Goal: Information Seeking & Learning: Understand process/instructions

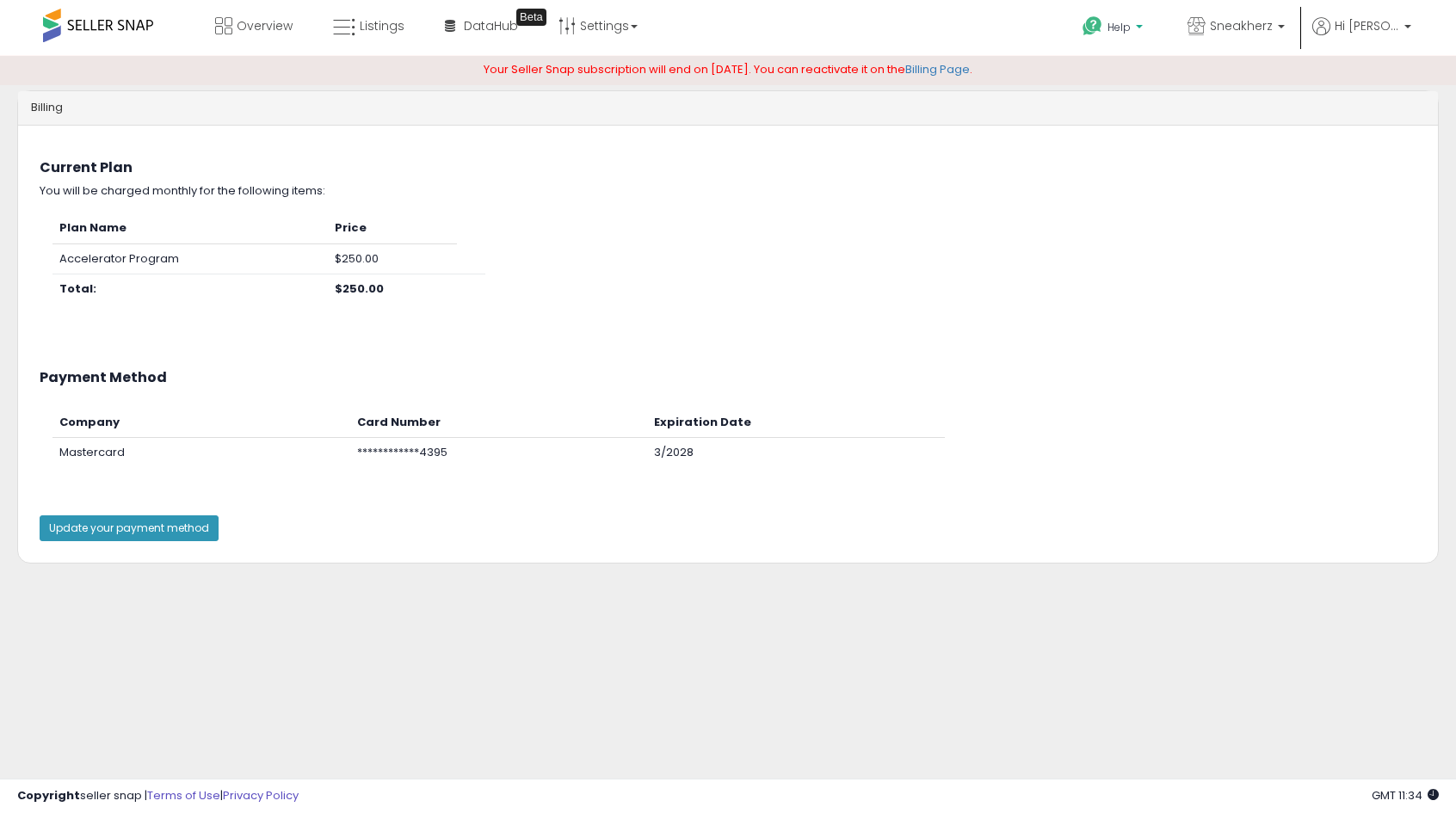
click at [1135, 29] on p "Help" at bounding box center [1114, 29] width 66 height 19
click at [1152, 86] on link "Contact Support" at bounding box center [1131, 92] width 93 height 16
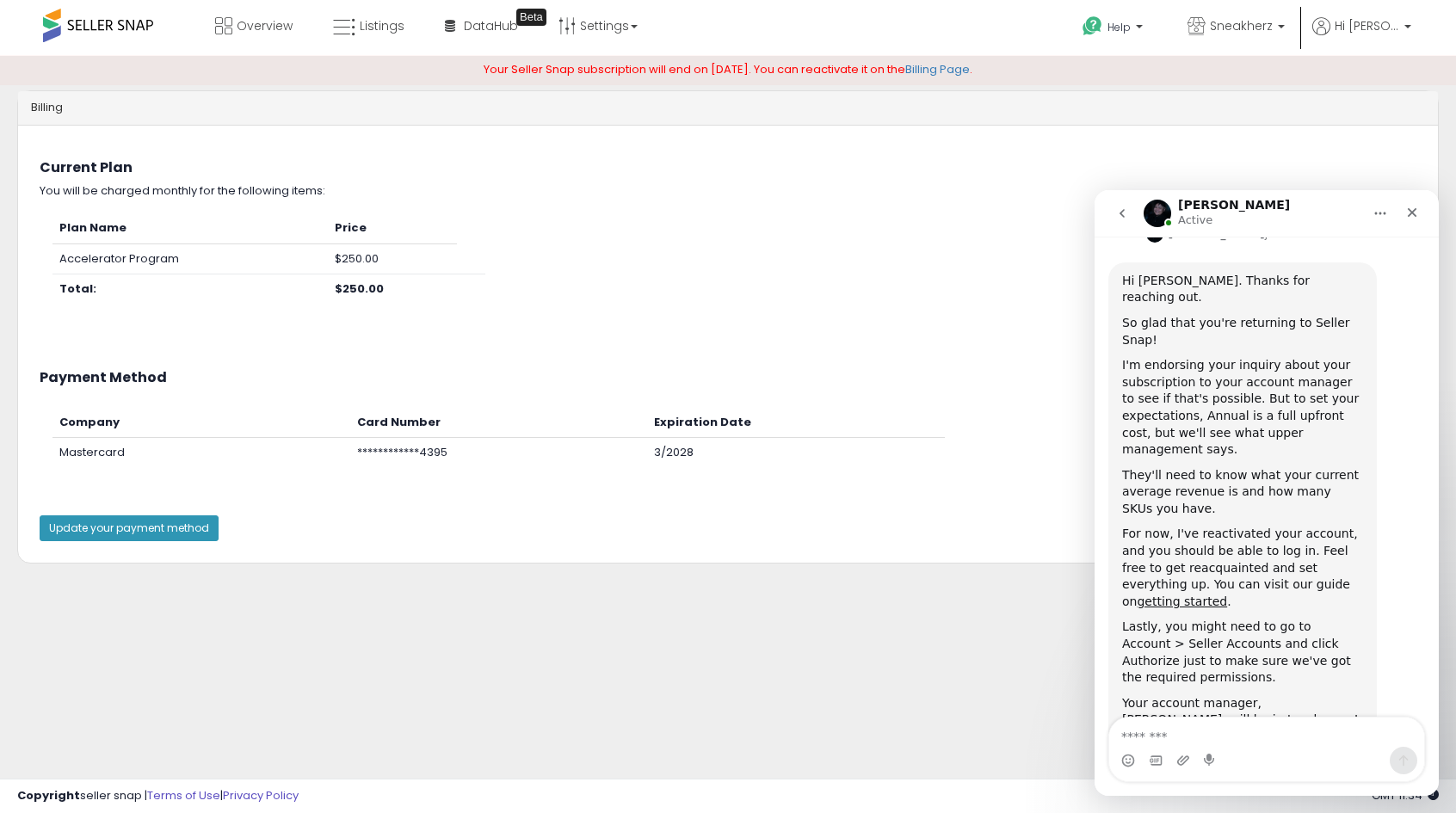
scroll to position [368, 0]
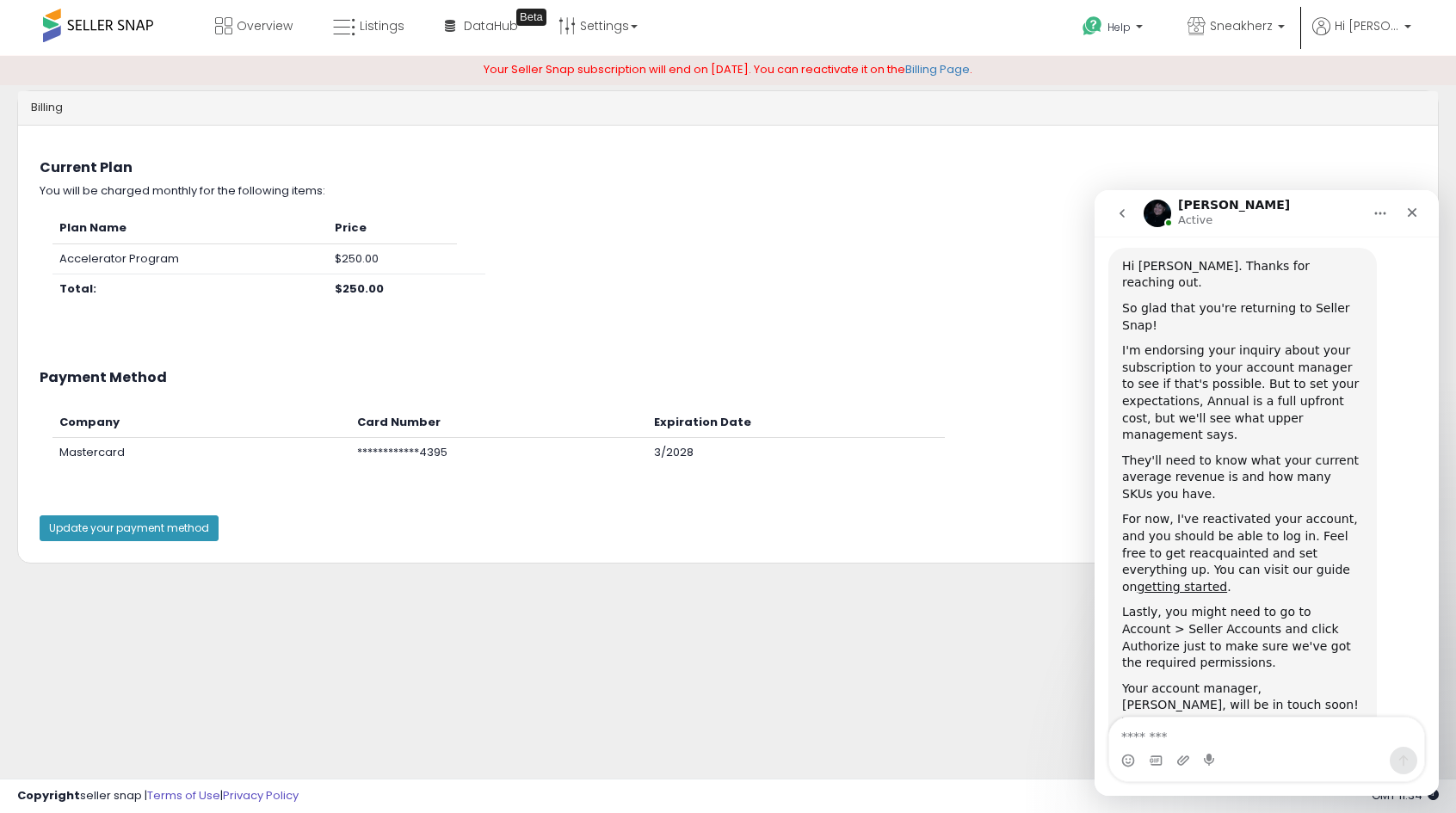
click at [796, 607] on div "Billing Something went wrong when fetching customer data, please contact suppor…" at bounding box center [728, 430] width 1438 height 715
click at [1420, 207] on div "Close" at bounding box center [1412, 213] width 31 height 31
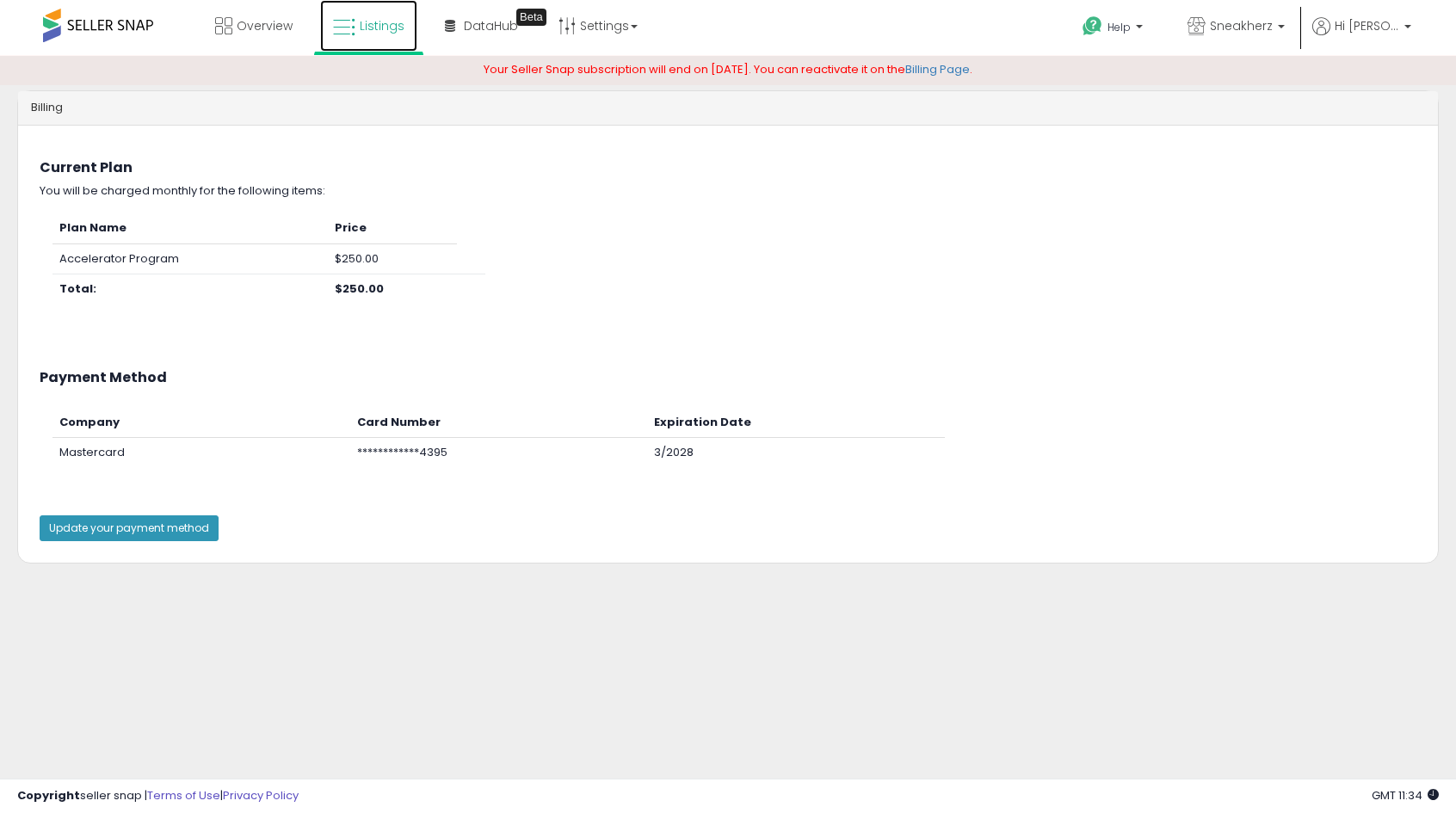
click at [366, 29] on span "Listings" at bounding box center [382, 25] width 45 height 17
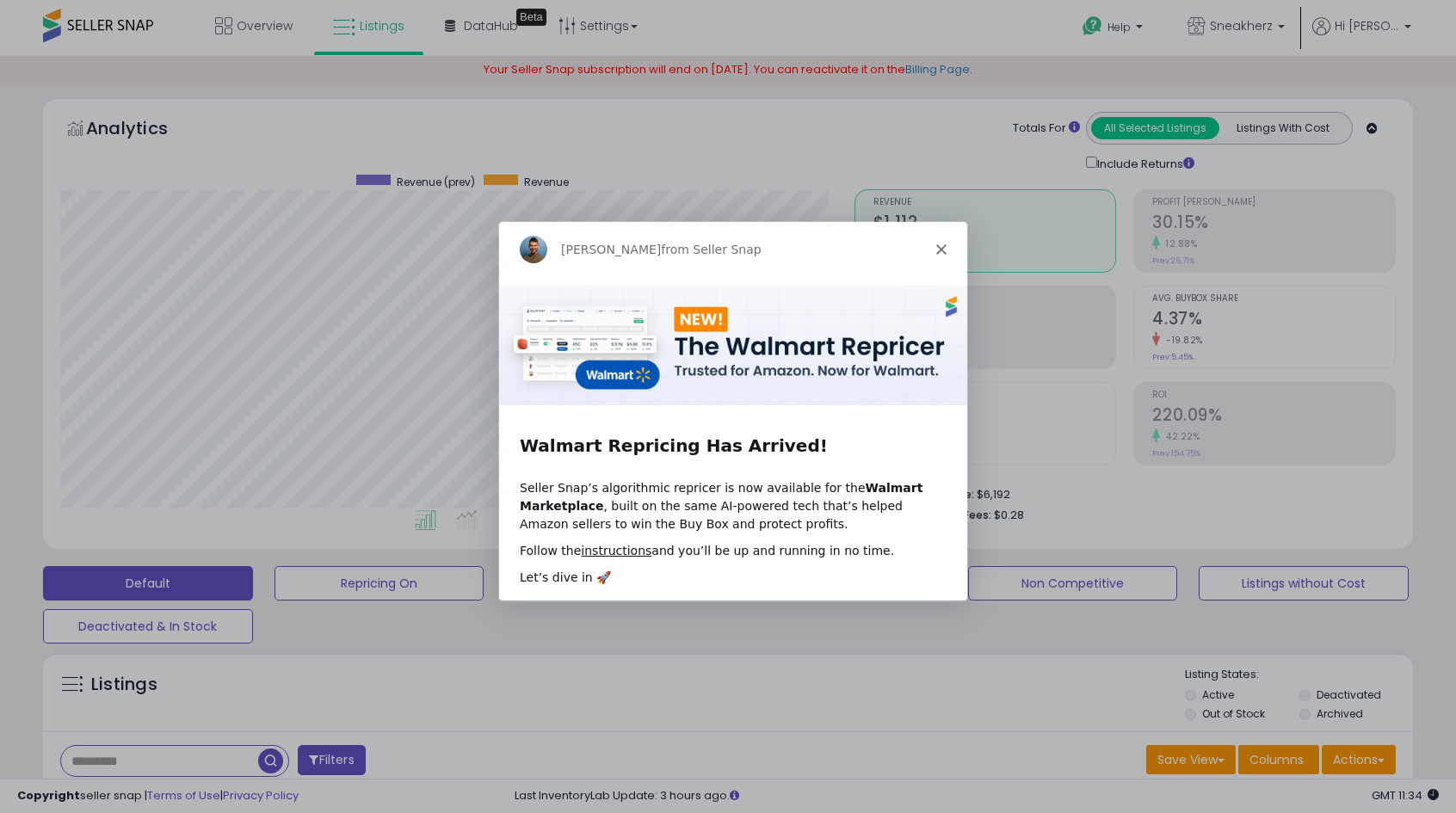
scroll to position [352, 794]
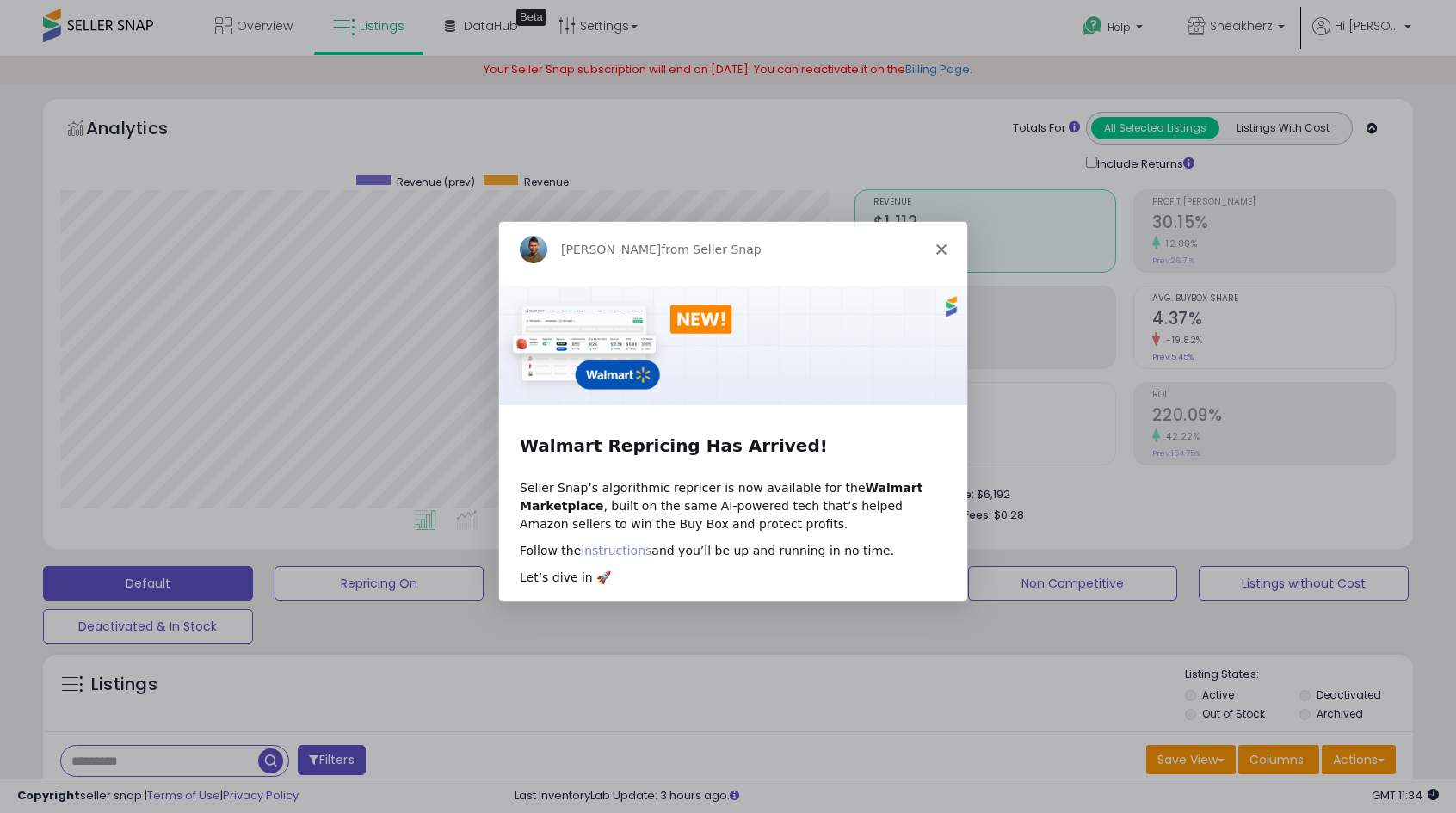
click at [616, 548] on link "instructions" at bounding box center [615, 549] width 70 height 14
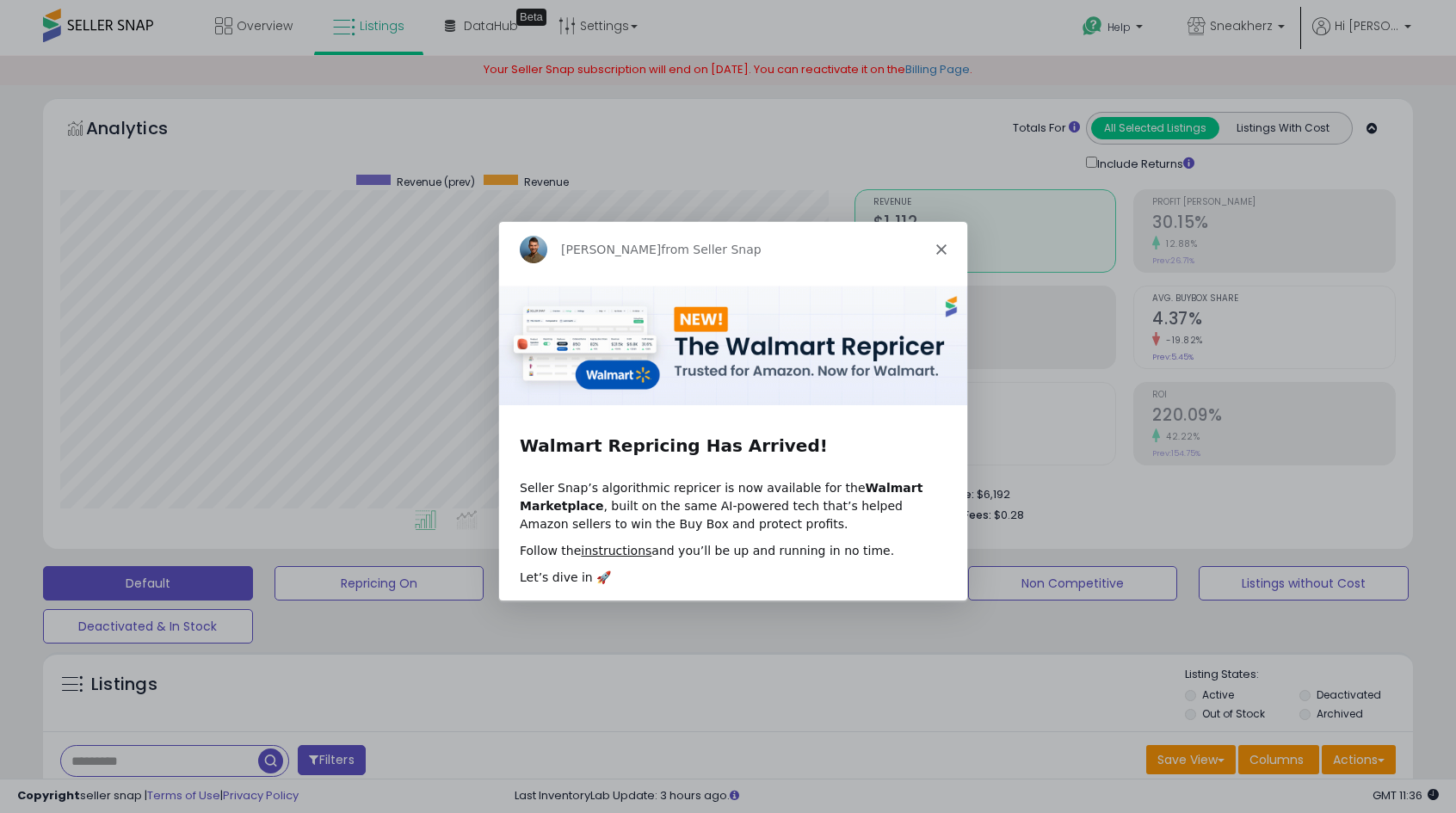
click at [944, 246] on icon "Close" at bounding box center [940, 248] width 10 height 10
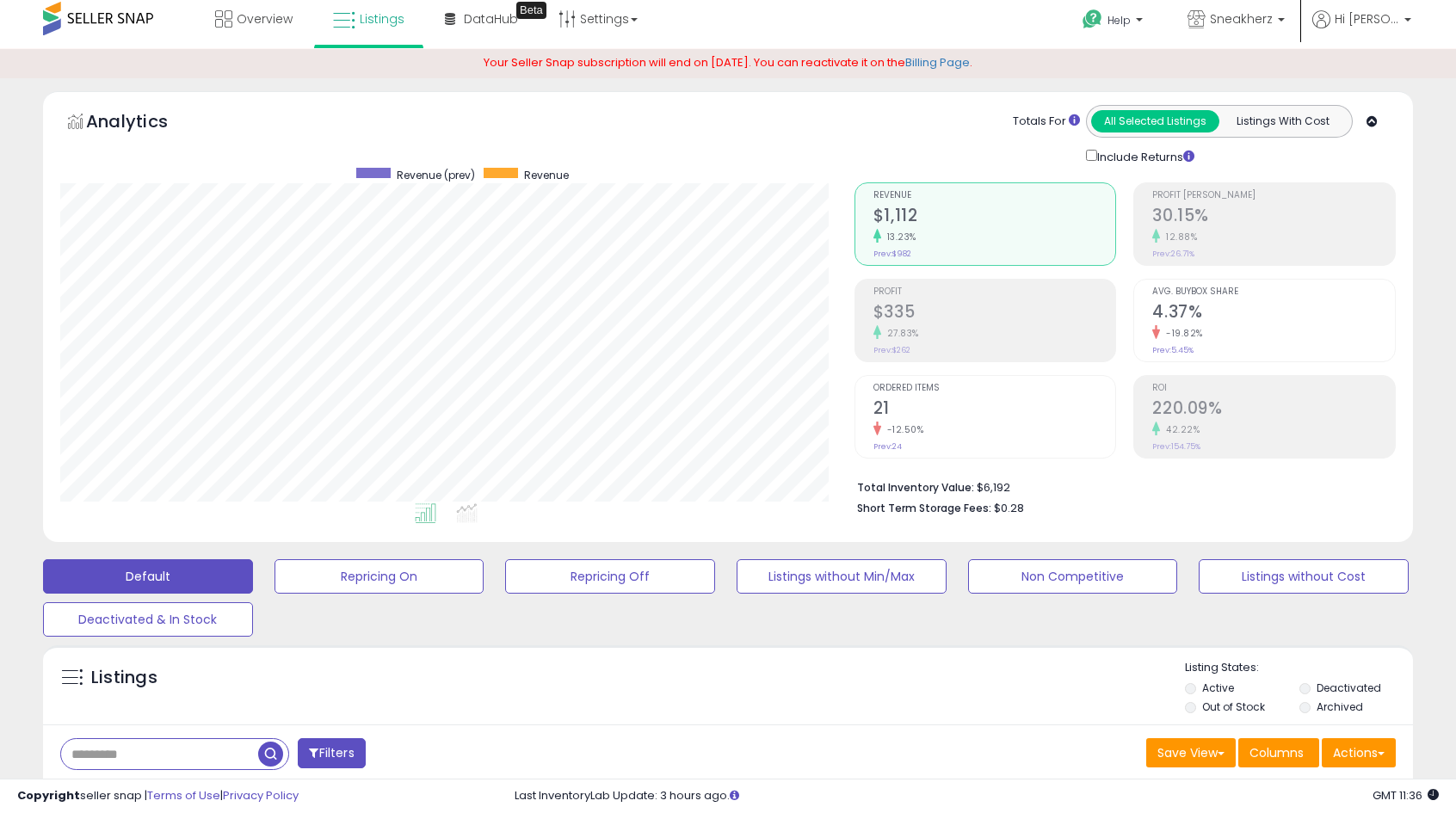
scroll to position [0, 0]
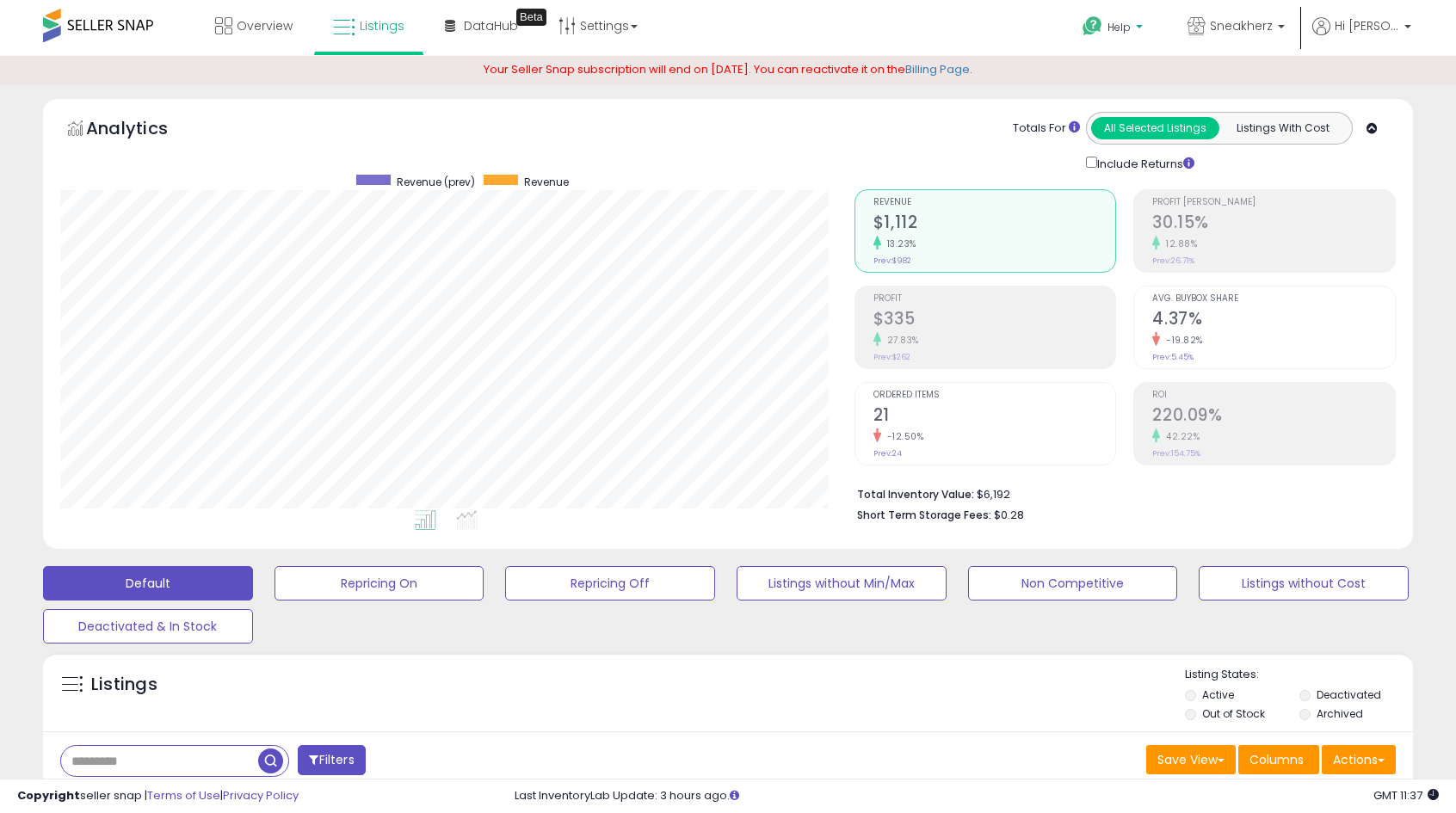
click at [1131, 30] on span "Help" at bounding box center [1119, 27] width 23 height 14
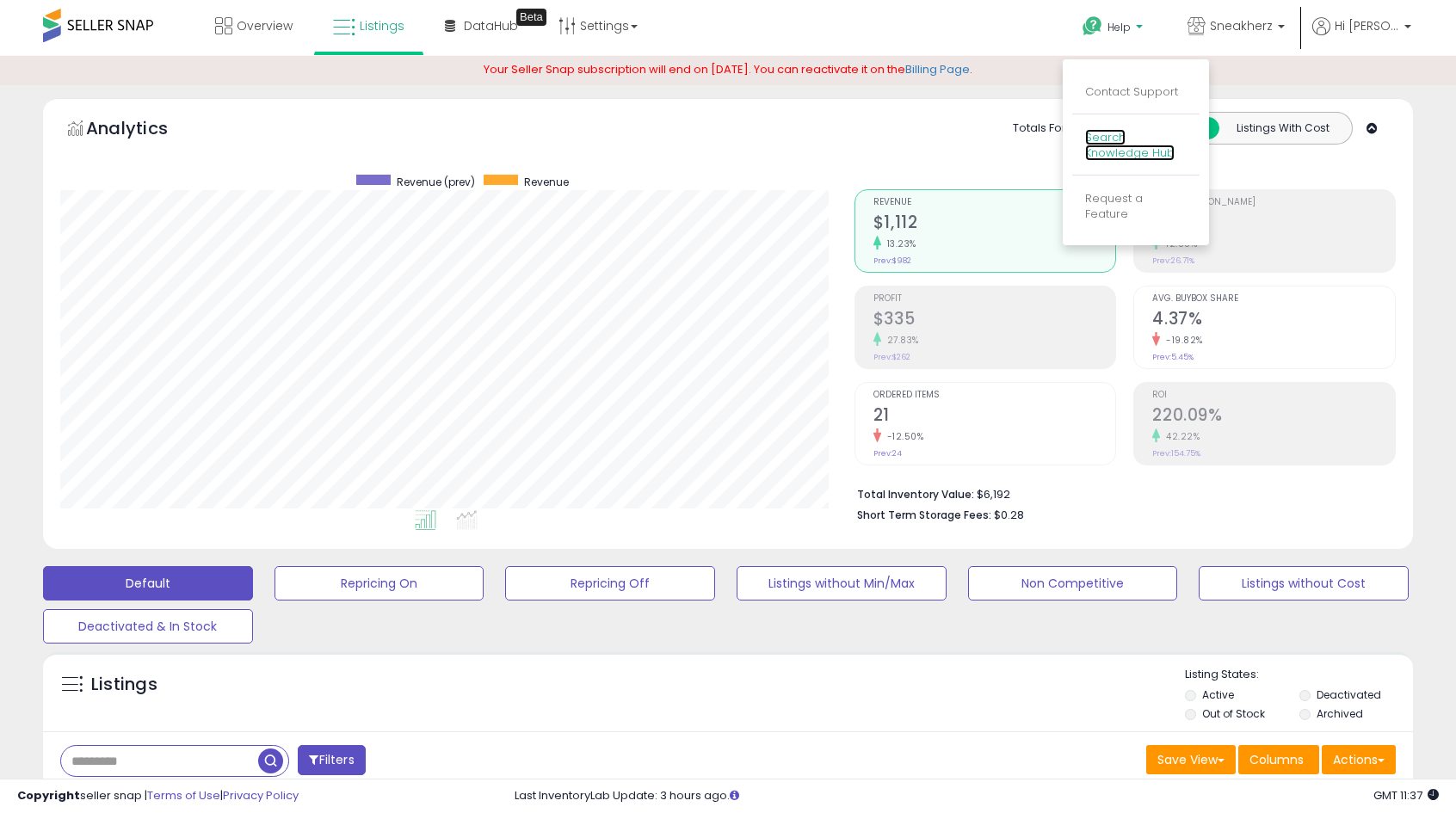
click at [1144, 137] on link "Search Knowledge Hub" at bounding box center [1129, 145] width 89 height 32
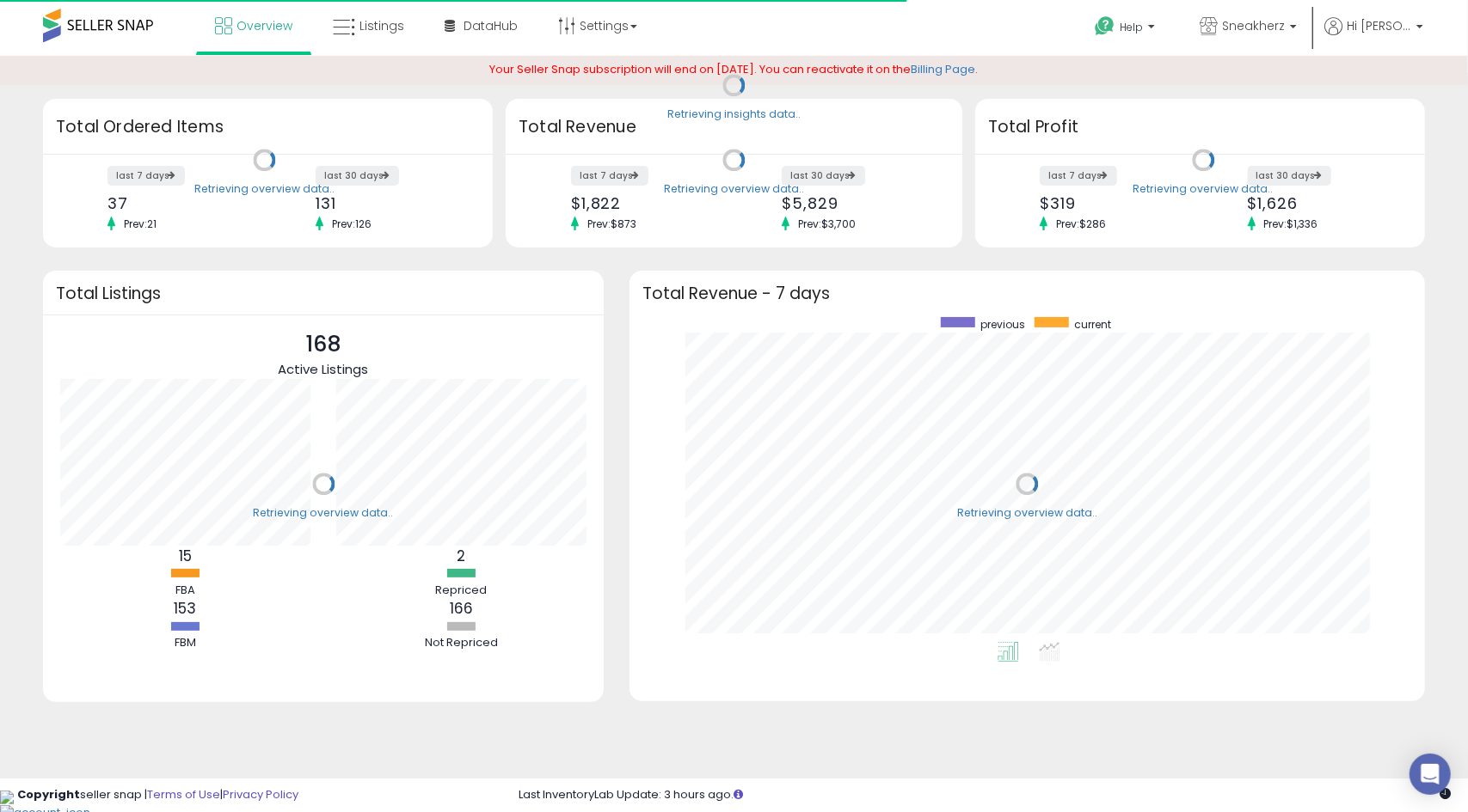
scroll to position [325, 760]
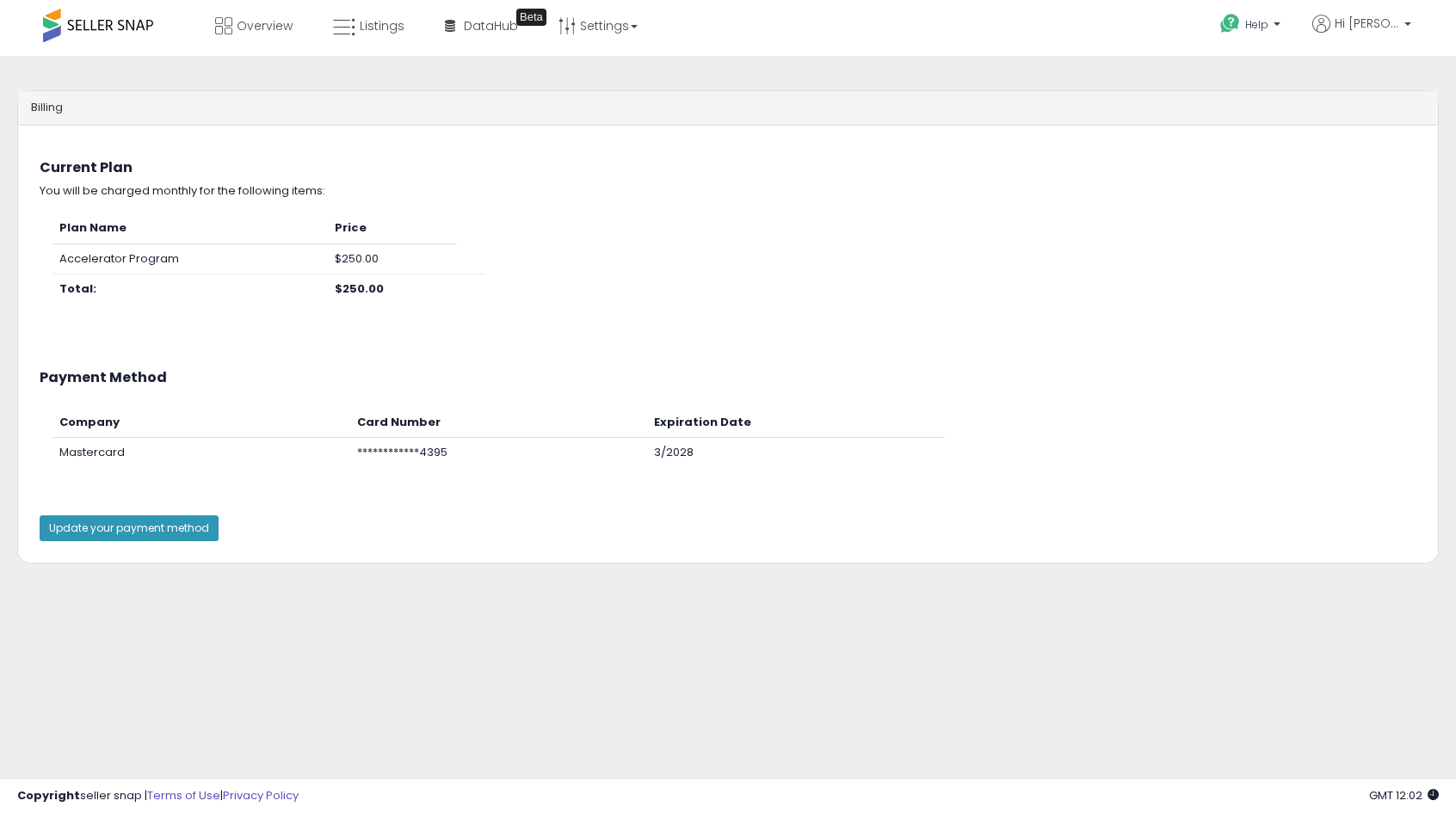
scroll to position [368, 0]
